Goal: Find contact information: Find contact information

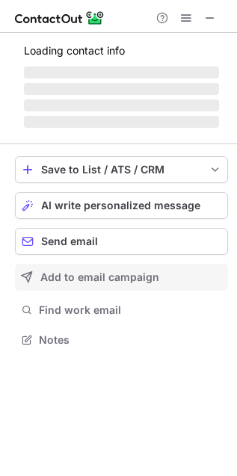
scroll to position [325, 237]
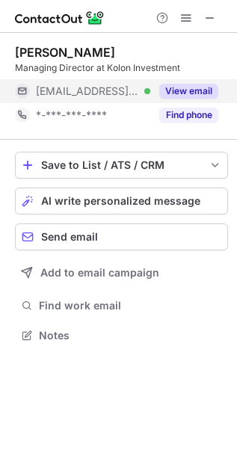
click at [195, 93] on button "View email" at bounding box center [188, 91] width 59 height 15
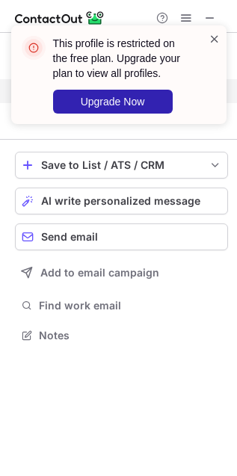
click at [213, 37] on span at bounding box center [214, 38] width 12 height 15
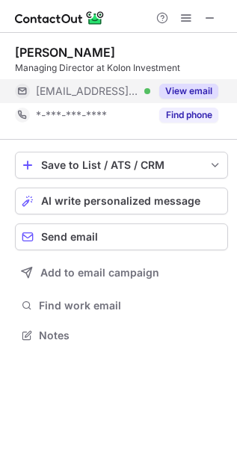
click at [208, 16] on div "This profile is restricted on the free plan. Upgrade your plan to view all prof…" at bounding box center [118, 80] width 239 height 140
click at [194, 15] on button at bounding box center [186, 18] width 18 height 18
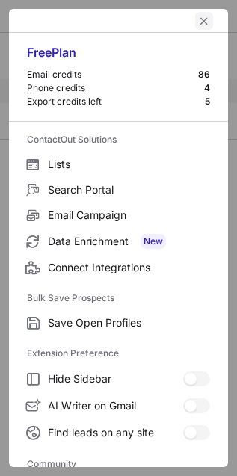
click at [198, 22] on span "left-button" at bounding box center [204, 21] width 12 height 12
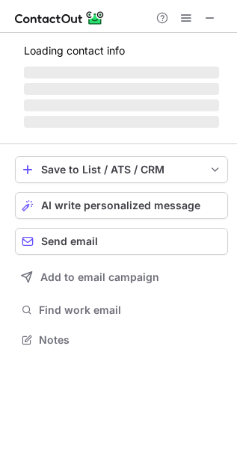
scroll to position [386, 237]
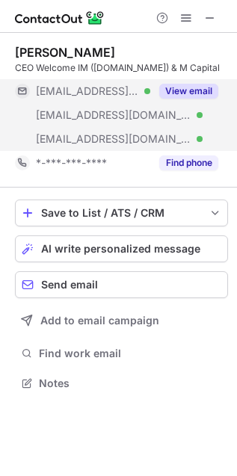
click at [195, 99] on button "View email" at bounding box center [188, 91] width 59 height 15
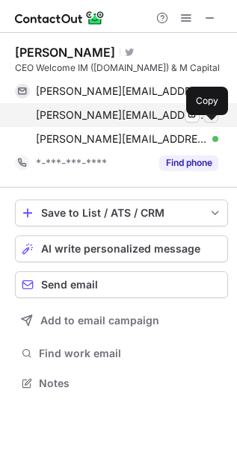
click at [213, 121] on span at bounding box center [211, 115] width 12 height 12
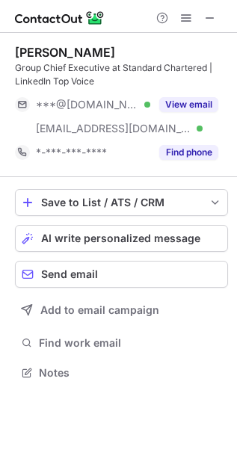
scroll to position [362, 237]
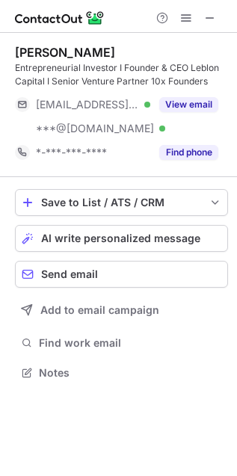
scroll to position [362, 237]
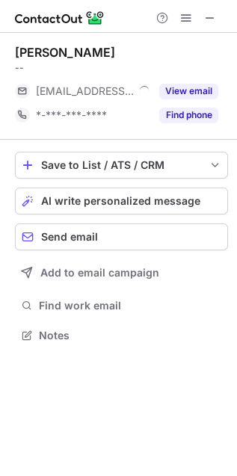
scroll to position [325, 237]
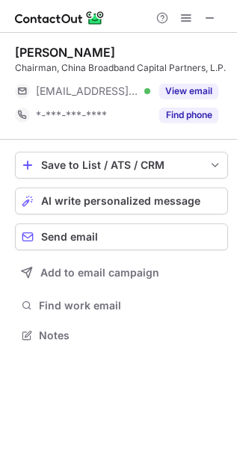
scroll to position [325, 237]
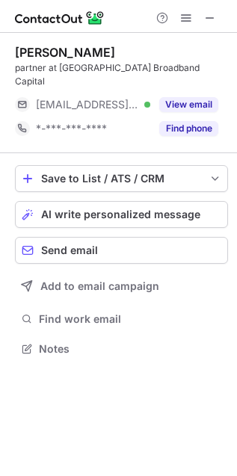
scroll to position [325, 237]
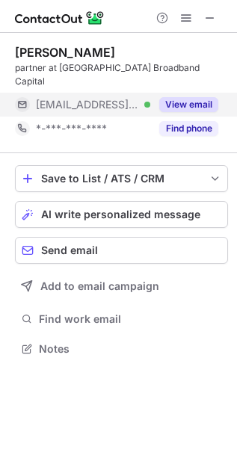
click at [185, 97] on button "View email" at bounding box center [188, 104] width 59 height 15
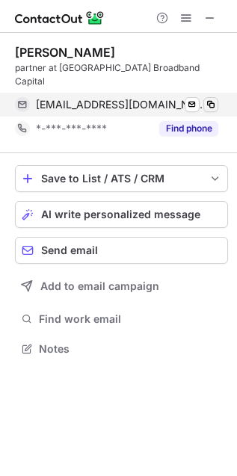
click at [210, 99] on span at bounding box center [211, 105] width 12 height 12
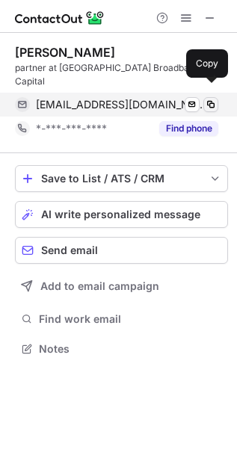
click at [208, 99] on span at bounding box center [211, 105] width 12 height 12
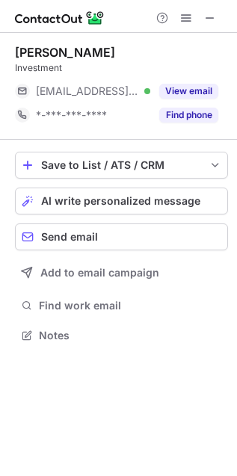
scroll to position [325, 237]
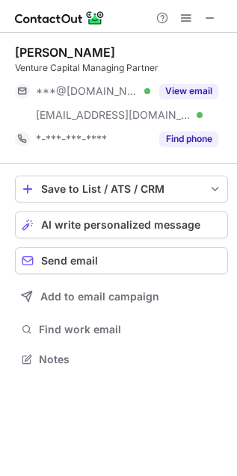
scroll to position [349, 237]
